Goal: Transaction & Acquisition: Purchase product/service

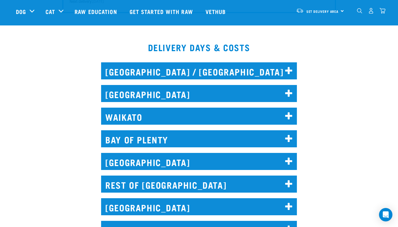
scroll to position [440, 0]
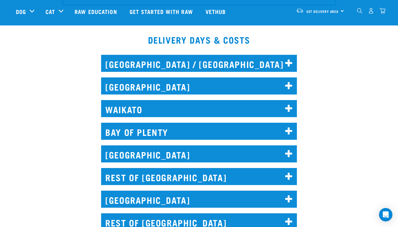
click at [254, 155] on h2 "WELLINGTON" at bounding box center [199, 153] width 196 height 17
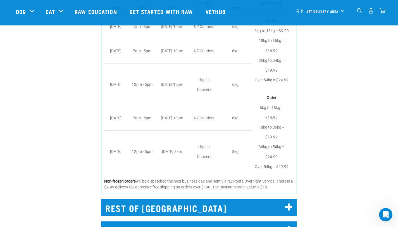
scroll to position [670, 0]
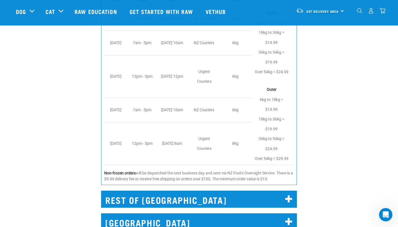
click at [331, 10] on span "Set Delivery Area" at bounding box center [323, 11] width 32 height 2
click at [321, 23] on link "[GEOGRAPHIC_DATA]" at bounding box center [320, 26] width 54 height 12
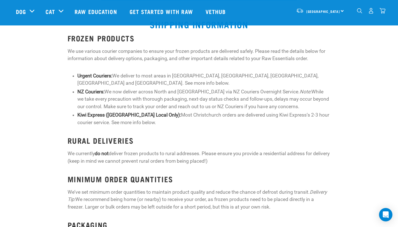
scroll to position [385, 0]
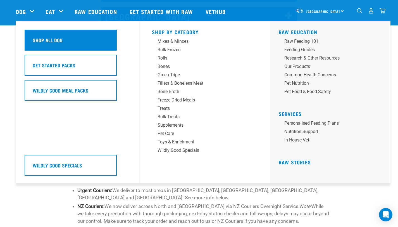
click at [38, 36] on div "Shop All Dog" at bounding box center [71, 40] width 92 height 21
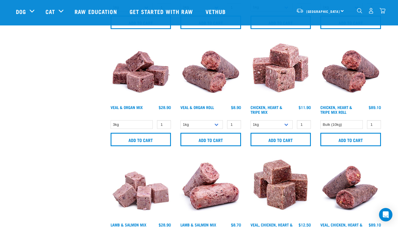
scroll to position [480, 0]
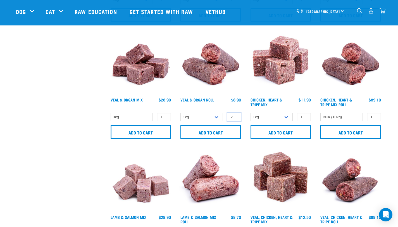
click at [235, 116] on input "2" at bounding box center [234, 117] width 14 height 9
click at [235, 116] on input "3" at bounding box center [234, 117] width 14 height 9
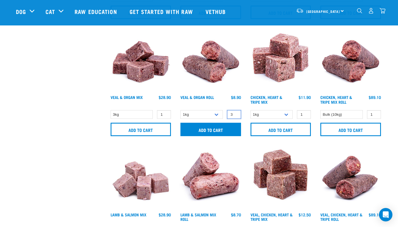
scroll to position [483, 0]
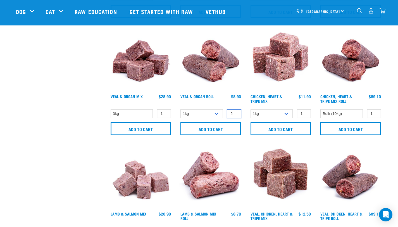
click at [236, 115] on input "2" at bounding box center [234, 113] width 14 height 9
click at [236, 115] on input "1" at bounding box center [234, 113] width 14 height 9
type input "0"
click at [236, 115] on input "0" at bounding box center [234, 113] width 14 height 9
click at [149, 126] on input "Add to cart" at bounding box center [141, 128] width 61 height 13
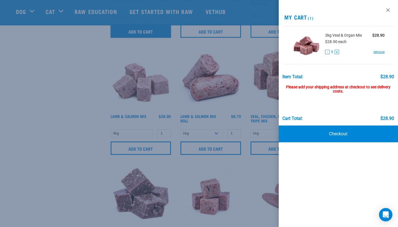
scroll to position [582, 0]
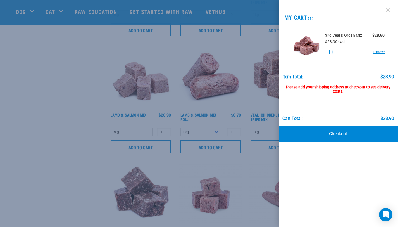
click at [387, 9] on link at bounding box center [388, 10] width 9 height 9
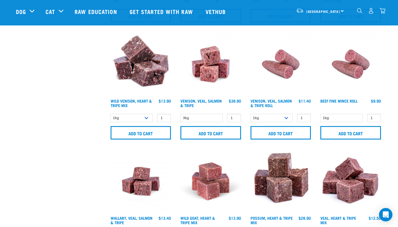
scroll to position [720, 0]
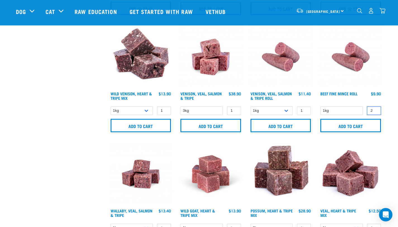
click at [375, 110] on input "2" at bounding box center [374, 110] width 14 height 9
type input "3"
click at [375, 110] on input "3" at bounding box center [374, 110] width 14 height 9
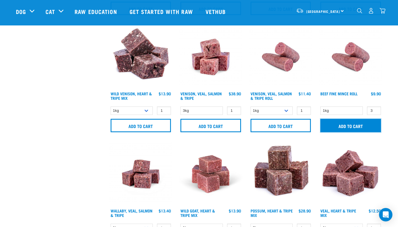
click at [354, 127] on input "Add to cart" at bounding box center [351, 125] width 61 height 13
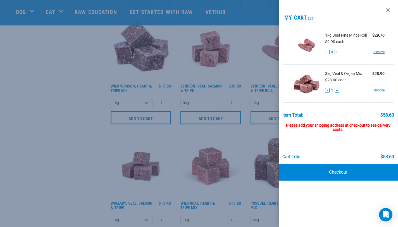
scroll to position [729, 0]
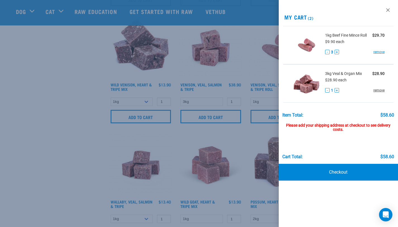
click at [382, 88] on link "remove" at bounding box center [379, 90] width 11 height 5
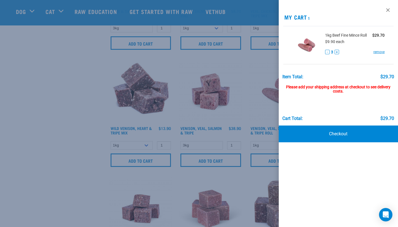
scroll to position [622, 0]
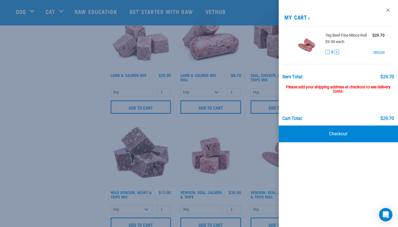
click at [236, 91] on div at bounding box center [199, 113] width 398 height 227
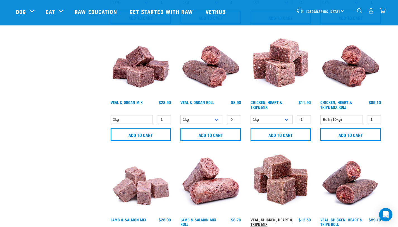
scroll to position [472, 0]
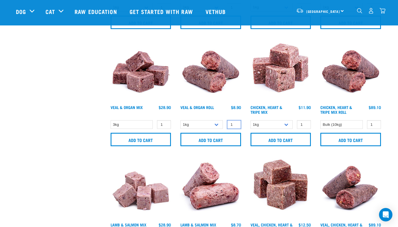
click at [235, 123] on input "1" at bounding box center [234, 124] width 14 height 9
type input "2"
click at [235, 123] on input "2" at bounding box center [234, 124] width 14 height 9
click at [224, 138] on input "Add to cart" at bounding box center [211, 139] width 61 height 13
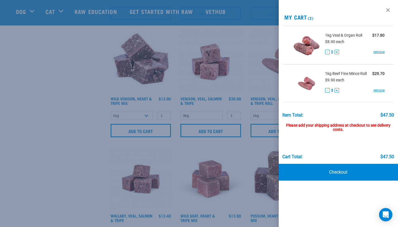
scroll to position [718, 0]
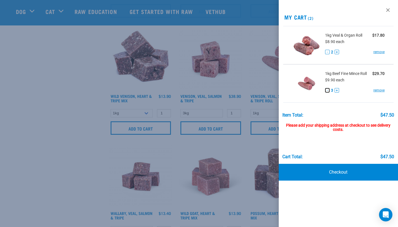
click at [328, 91] on button "-" at bounding box center [327, 90] width 4 height 4
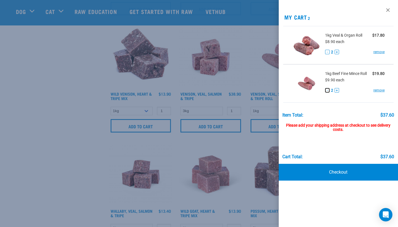
scroll to position [719, 0]
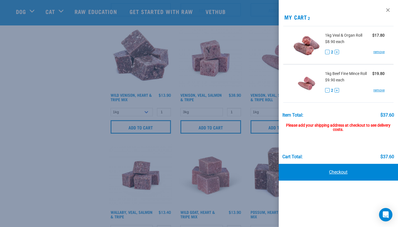
click at [328, 171] on link "Checkout" at bounding box center [339, 172] width 120 height 17
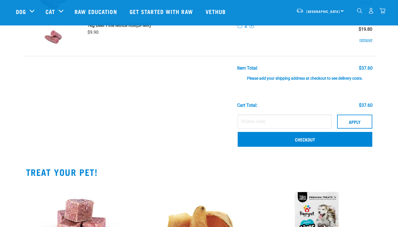
scroll to position [68, 0]
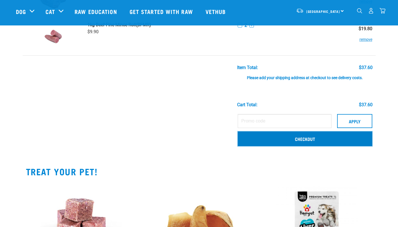
click at [259, 138] on link "Checkout" at bounding box center [305, 138] width 135 height 15
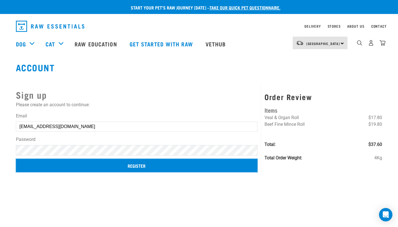
click at [154, 166] on input "Register" at bounding box center [137, 165] width 242 height 13
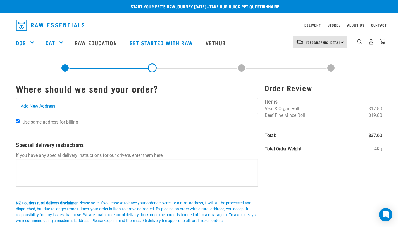
scroll to position [2, 0]
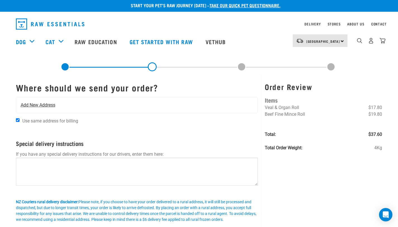
click at [153, 100] on div "Add New Address" at bounding box center [137, 105] width 242 height 16
click at [41, 106] on span "Add New Address" at bounding box center [38, 105] width 35 height 7
click at [46, 105] on span "Add New Address" at bounding box center [38, 105] width 35 height 7
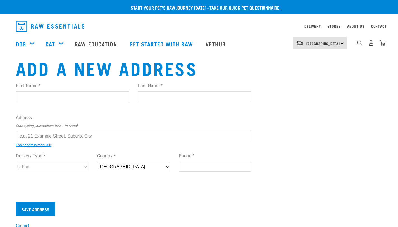
click at [66, 99] on input "First Name *" at bounding box center [72, 96] width 113 height 10
type input "[PERSON_NAME]"
type input "Rameka"
type input "Rahui Street"
type input "Wellington"
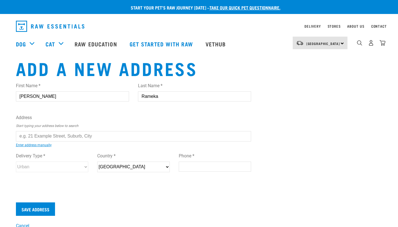
type input "6022"
type input "021861515"
click at [63, 136] on input "text" at bounding box center [134, 136] width 236 height 10
click at [182, 145] on div "First Name * Alannah Last Name * Rameka Address Start typing your address below…" at bounding box center [134, 132] width 236 height 109
type input "4B Rahui Street, Strathmore Park, Wellington 6022"
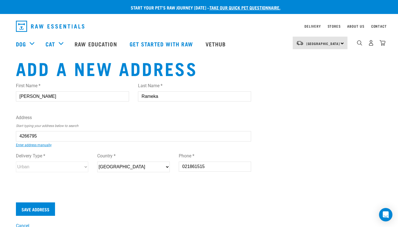
type input "[STREET_ADDRESS]"
type input "Strathmore Park"
select select "WGN"
select select "Urban"
type input "4B Rahui Street, Strathmore Park, Wellington 6022"
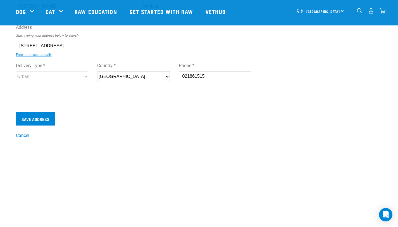
scroll to position [55, 0]
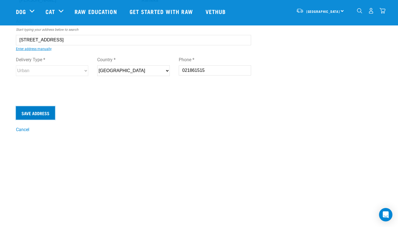
click at [41, 114] on input "Save Address" at bounding box center [35, 112] width 39 height 13
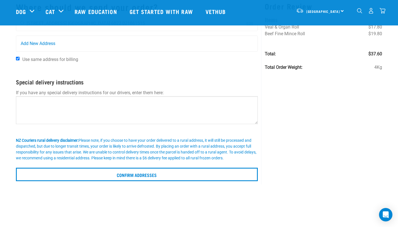
scroll to position [42, 0]
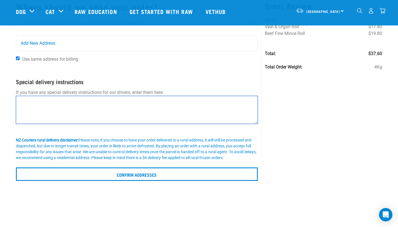
click at [104, 106] on textarea at bounding box center [137, 110] width 242 height 28
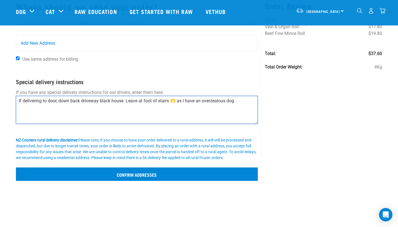
type textarea "If delivering to door, down back driveway black house. Leave at foot of stairs …"
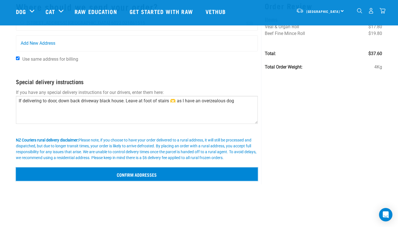
click at [128, 176] on input "Confirm addresses" at bounding box center [137, 173] width 242 height 13
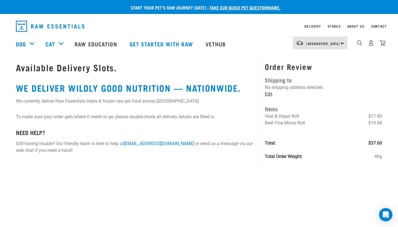
click at [269, 93] on link "Edit" at bounding box center [269, 93] width 8 height 5
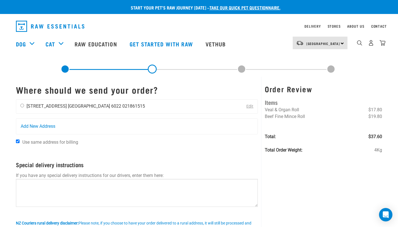
click at [22, 107] on input "radio" at bounding box center [22, 106] width 4 height 4
radio input "true"
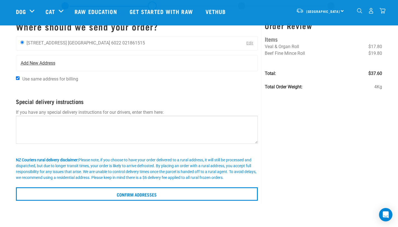
scroll to position [23, 0]
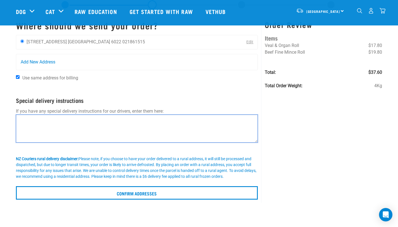
click at [124, 127] on textarea at bounding box center [137, 129] width 242 height 28
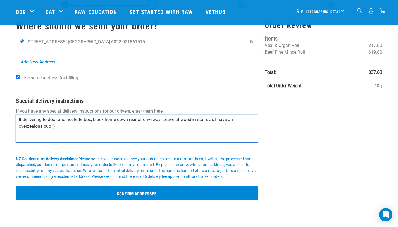
type textarea "If delivering to door and not letterbox, black home down rear of driveway. Leav…"
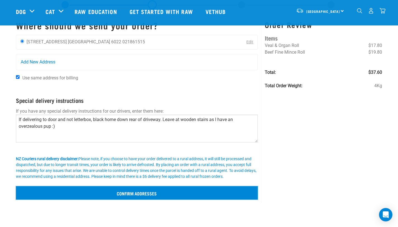
click at [208, 195] on input "Confirm addresses" at bounding box center [137, 192] width 242 height 13
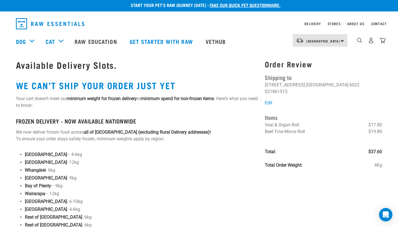
scroll to position [1, 0]
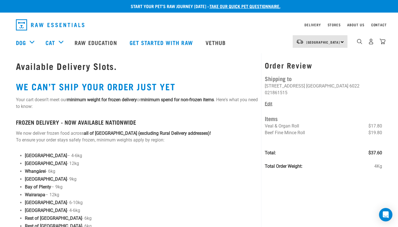
click at [268, 101] on link "Edit" at bounding box center [269, 103] width 8 height 5
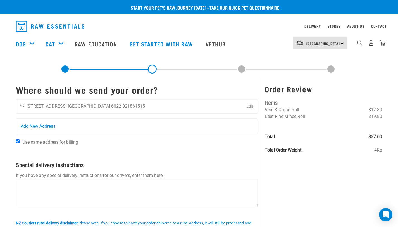
click at [62, 66] on link at bounding box center [65, 69] width 9 height 9
